Goal: Task Accomplishment & Management: Use online tool/utility

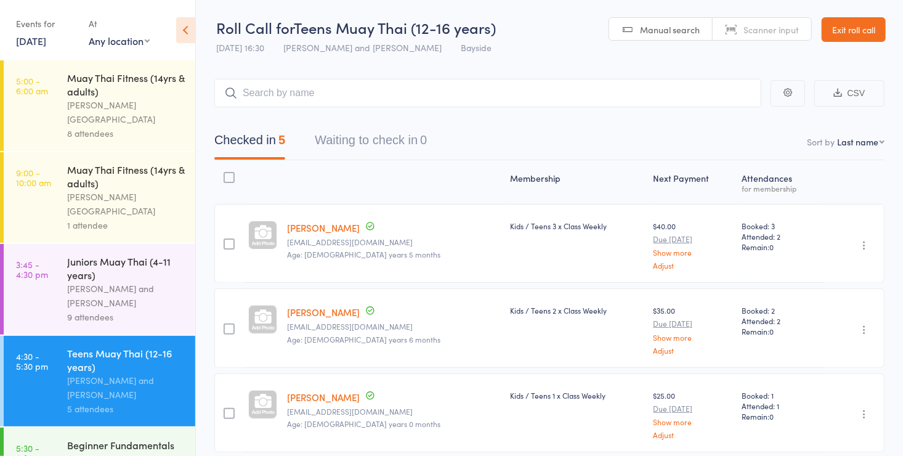
drag, startPoint x: 0, startPoint y: 0, endPoint x: 99, endPoint y: 423, distance: 434.1
click at [99, 438] on div "Beginner Fundamentals (ages [DEMOGRAPHIC_DATA]+)" at bounding box center [126, 453] width 118 height 30
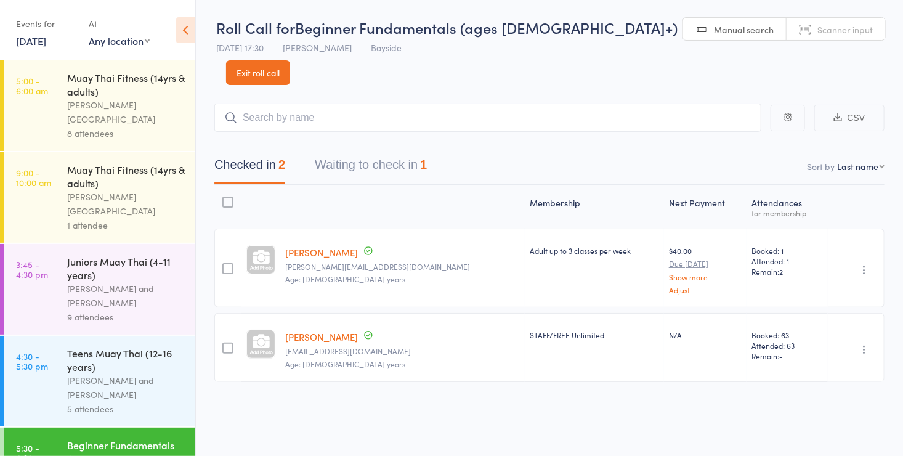
click at [818, 35] on span "Scanner input" at bounding box center [845, 29] width 55 height 12
click at [71, 373] on div "[PERSON_NAME] and [PERSON_NAME]" at bounding box center [126, 387] width 118 height 28
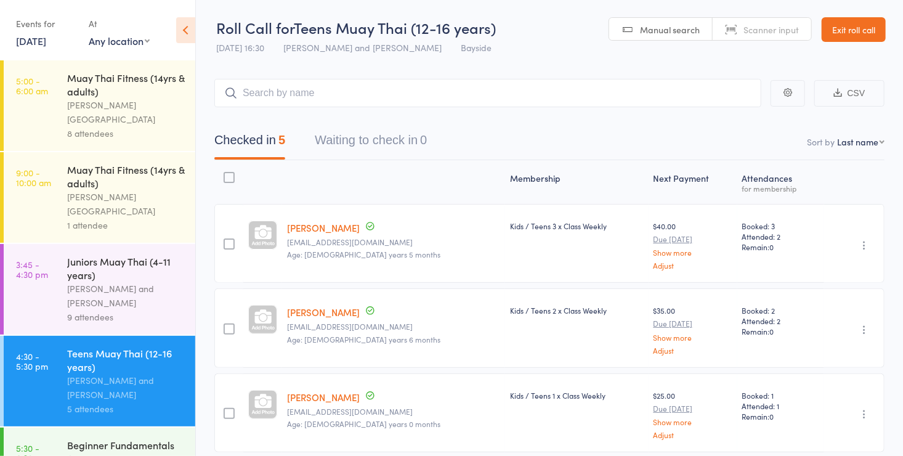
click at [117, 438] on div "Beginner Fundamentals (ages [DEMOGRAPHIC_DATA]+)" at bounding box center [126, 453] width 118 height 30
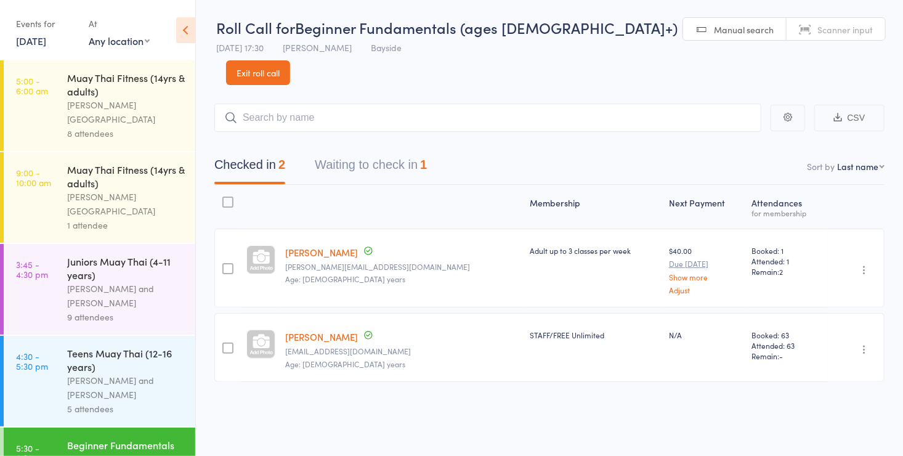
click at [787, 39] on link "Scanner input" at bounding box center [836, 29] width 99 height 23
click at [677, 104] on input "search" at bounding box center [487, 118] width 547 height 28
type input "0032"
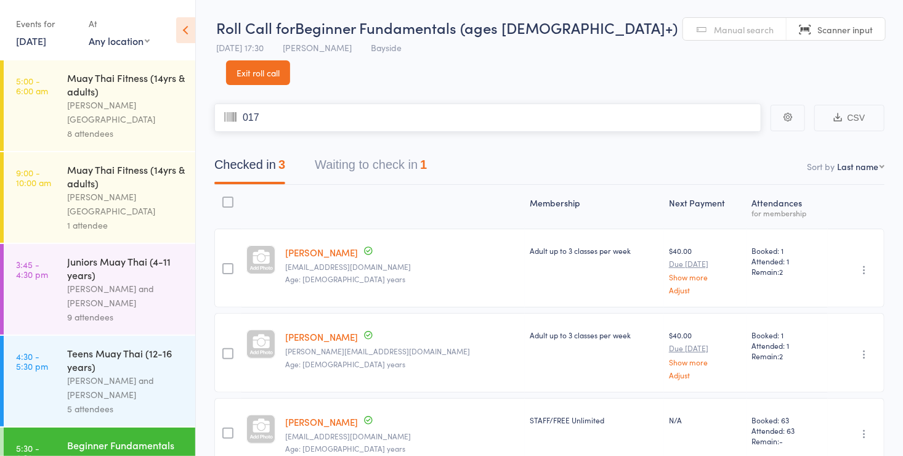
type input "0170"
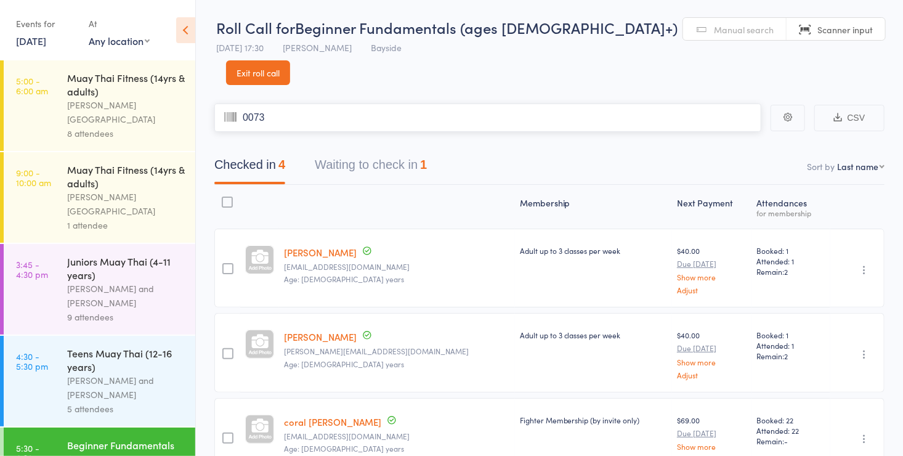
type input "0073"
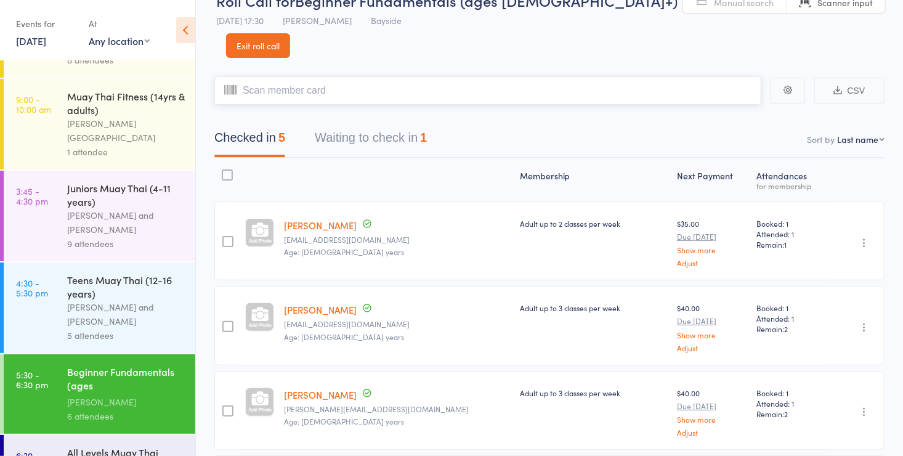
scroll to position [101, 0]
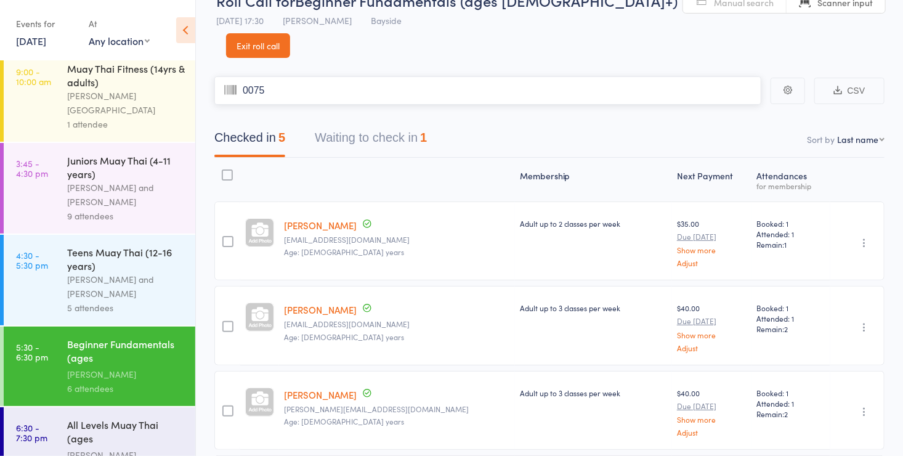
type input "0075"
type input "0119"
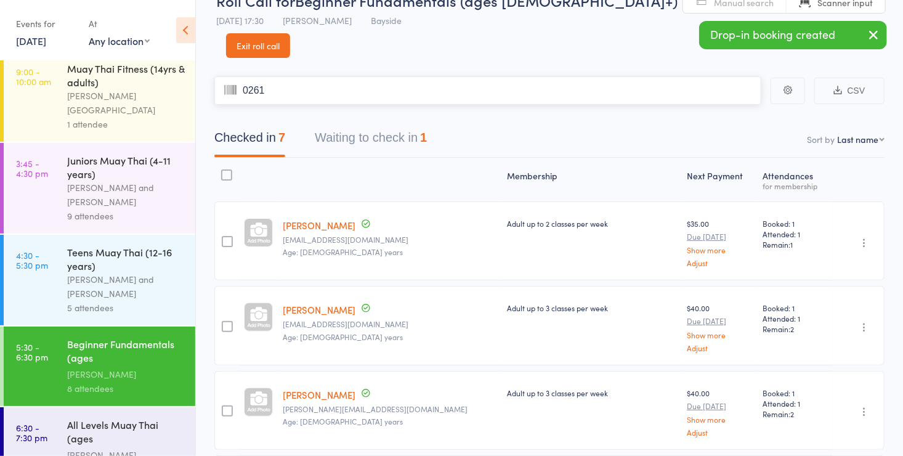
type input "0261"
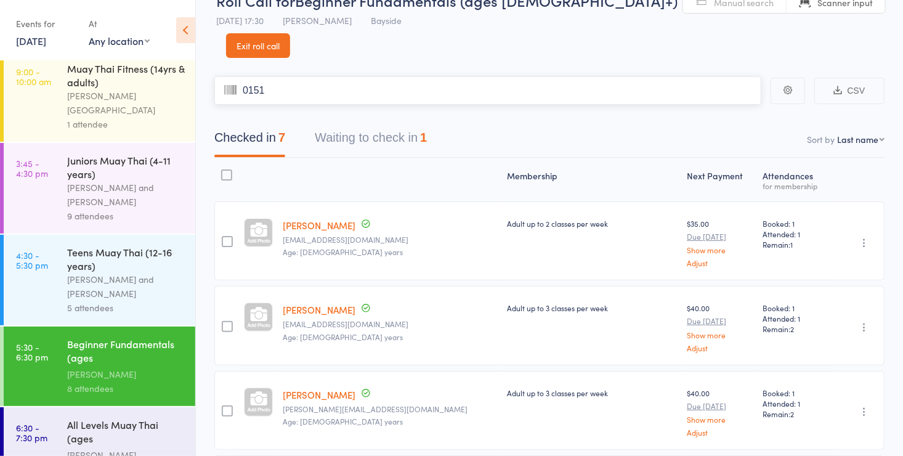
type input "0151"
type input "0137"
type input "0077"
type input "0023"
type input "0181"
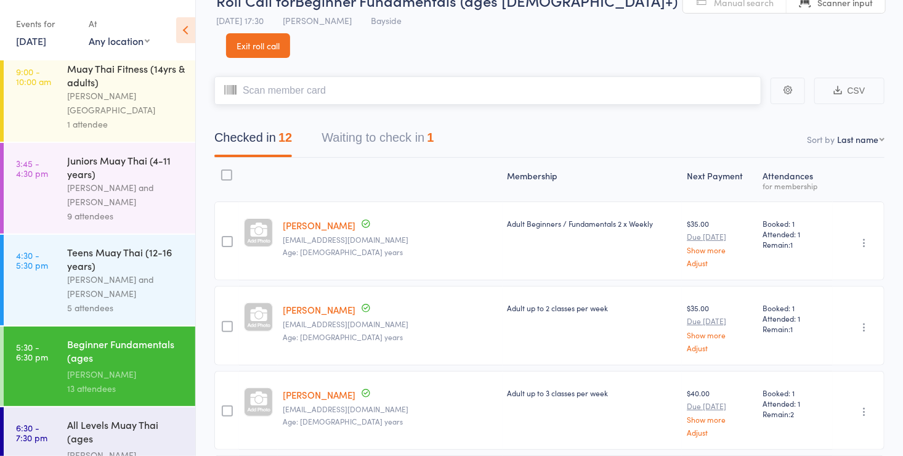
click at [368, 76] on input "search" at bounding box center [487, 90] width 547 height 28
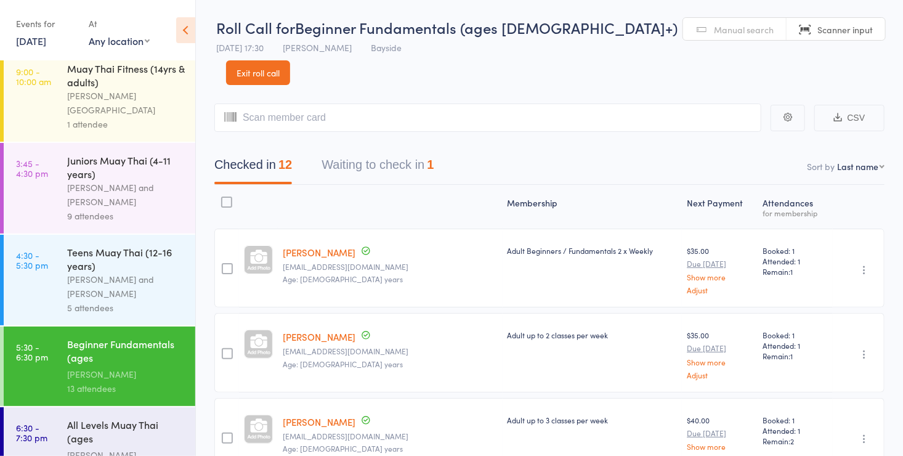
click at [714, 32] on span "Manual search" at bounding box center [744, 29] width 60 height 12
click at [370, 104] on input "search" at bounding box center [487, 118] width 547 height 28
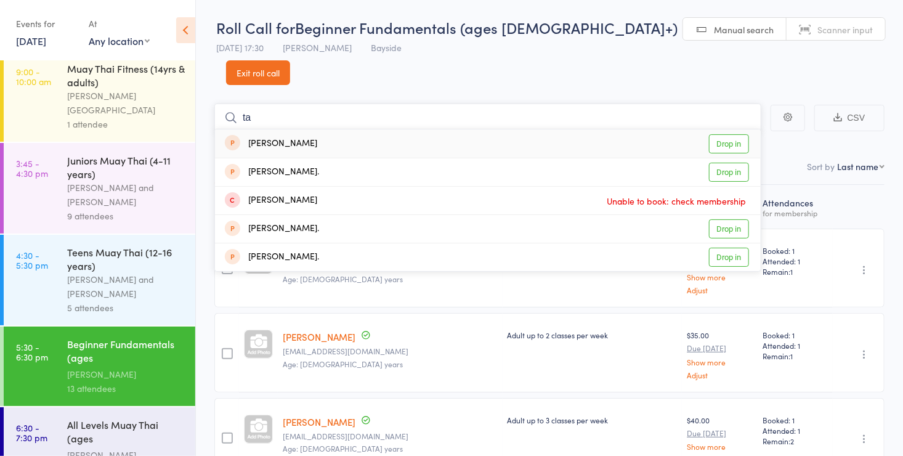
type input "t"
